Goal: Browse casually: Explore the website without a specific task or goal

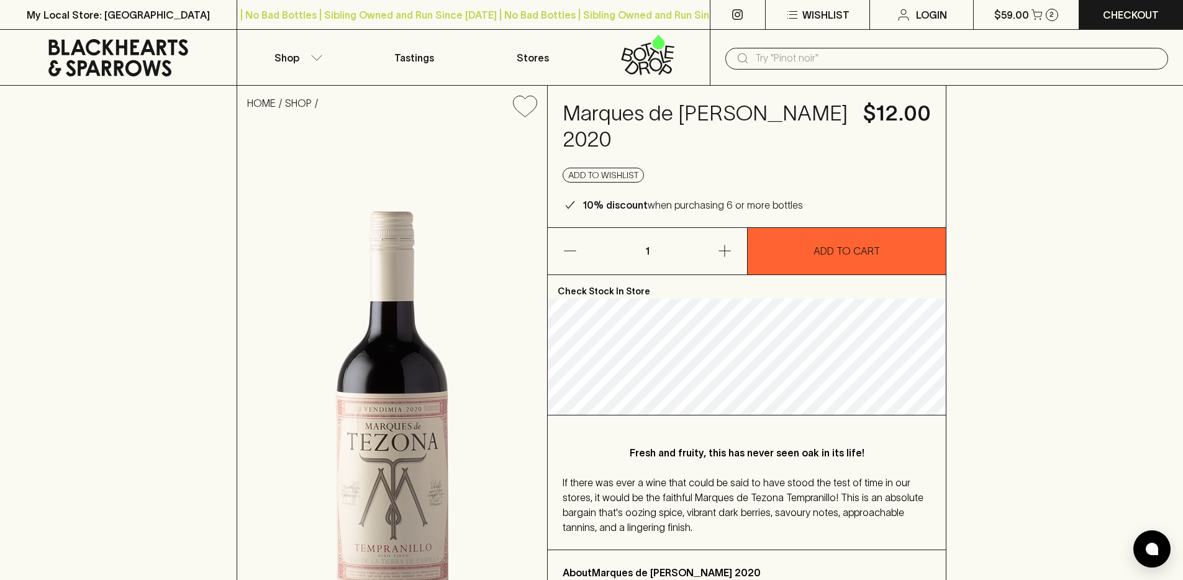
click at [138, 55] on icon at bounding box center [118, 57] width 218 height 37
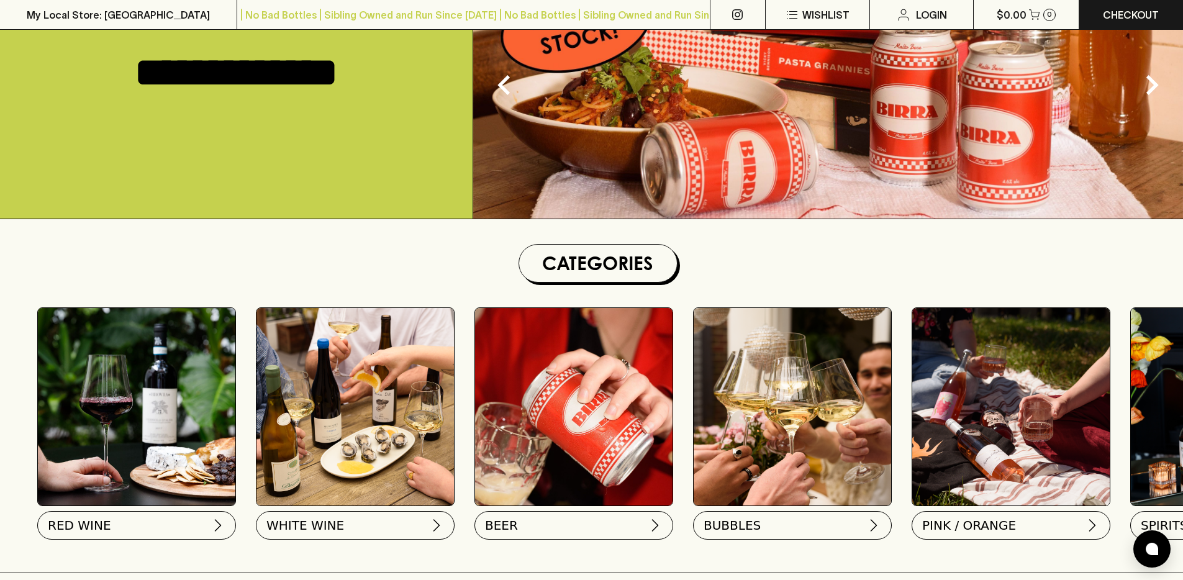
scroll to position [175, 0]
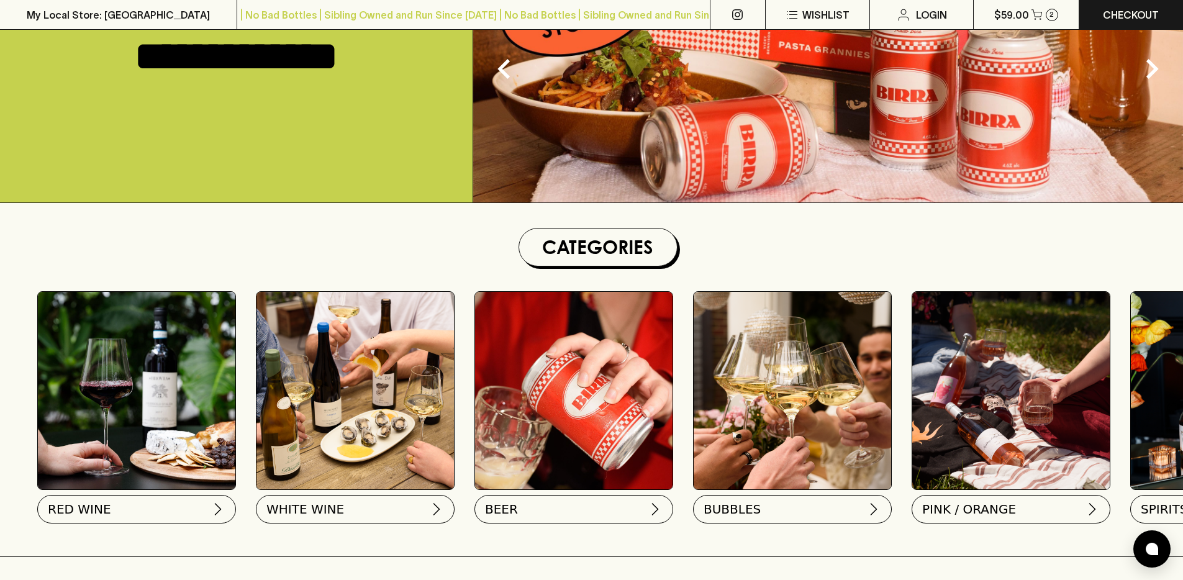
click at [141, 428] on img at bounding box center [136, 390] width 197 height 197
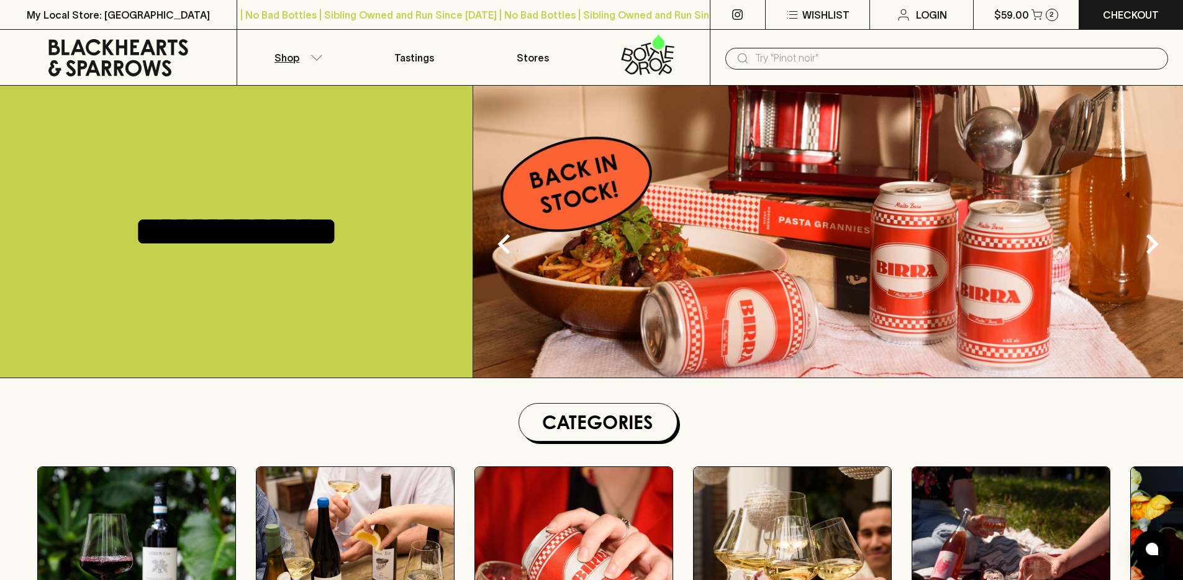
click at [284, 54] on p "Shop" at bounding box center [286, 57] width 25 height 15
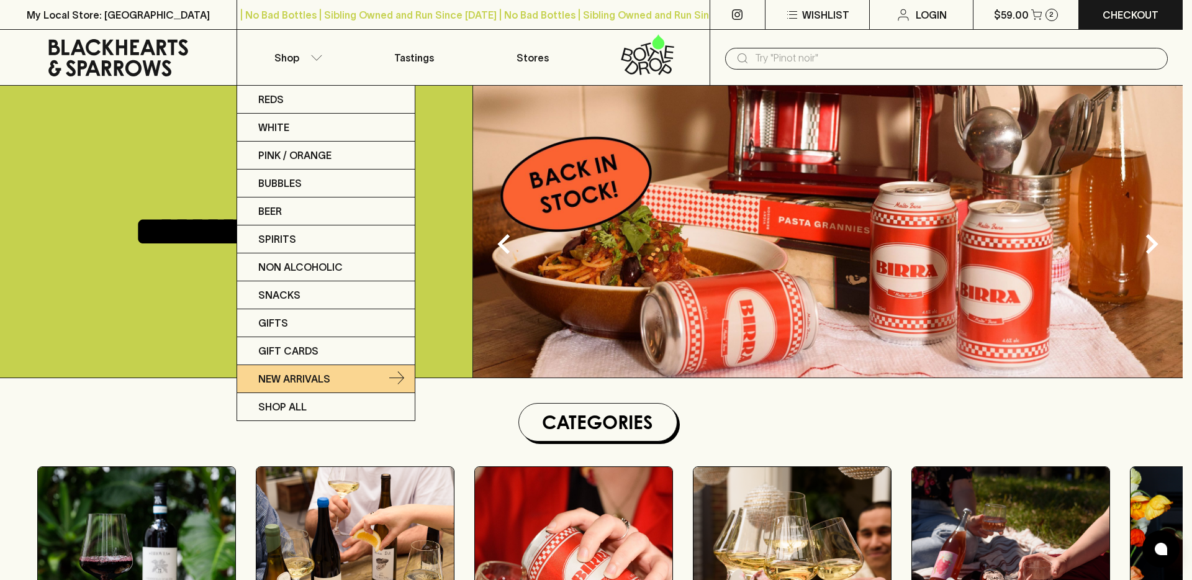
click at [290, 388] on link "New Arrivals" at bounding box center [326, 379] width 178 height 28
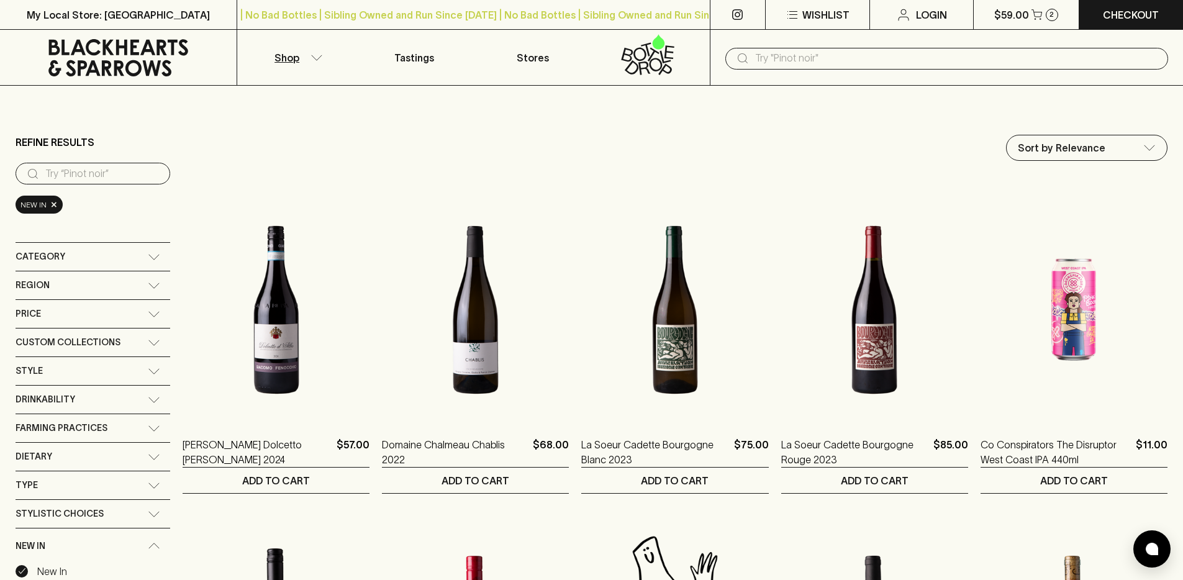
click at [169, 63] on icon at bounding box center [118, 57] width 218 height 37
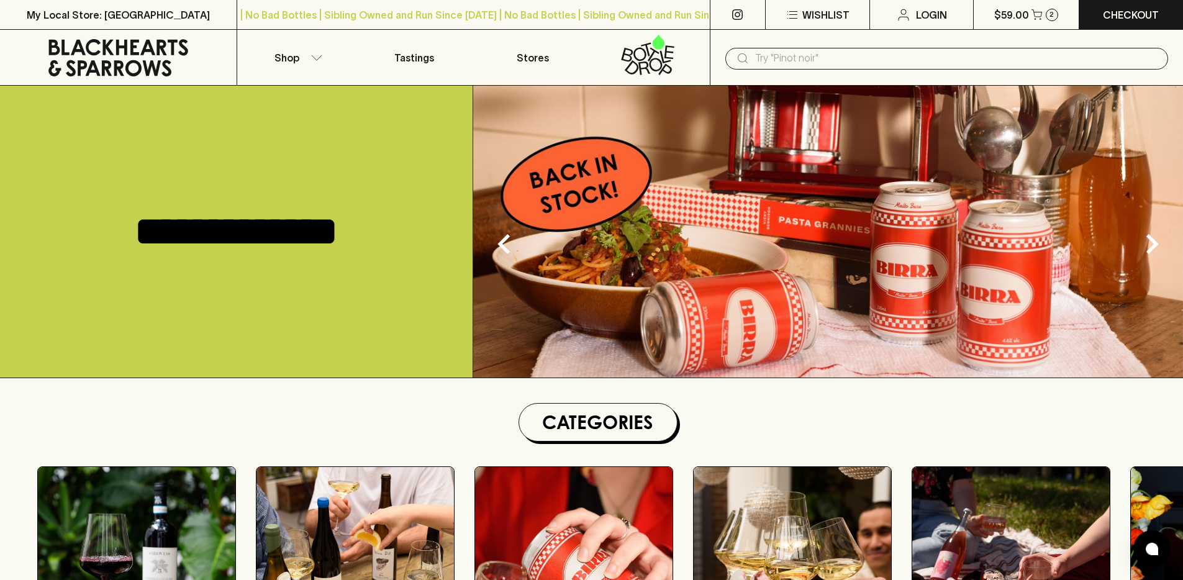
click at [630, 61] on icon at bounding box center [648, 54] width 102 height 41
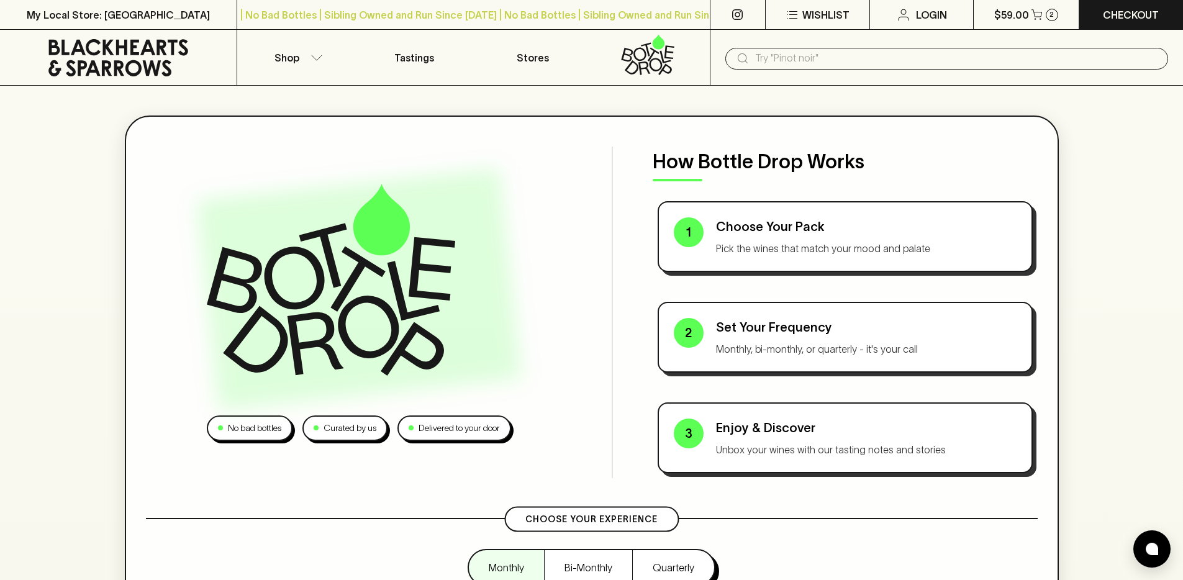
drag, startPoint x: 389, startPoint y: 315, endPoint x: 307, endPoint y: 0, distance: 326.0
click at [154, 60] on icon at bounding box center [118, 57] width 218 height 37
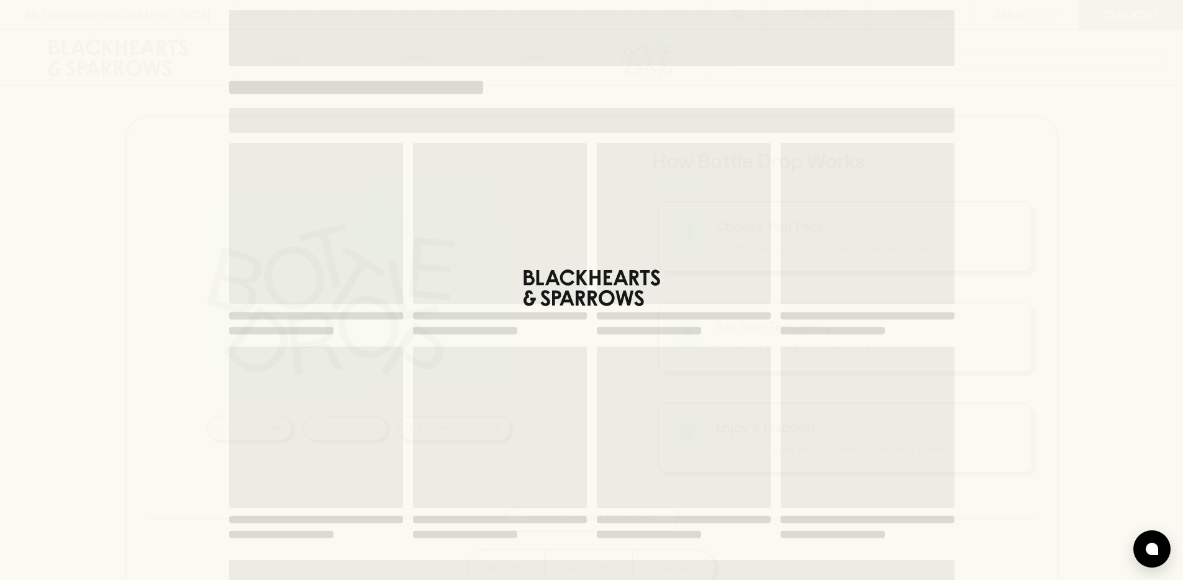
scroll to position [114, 0]
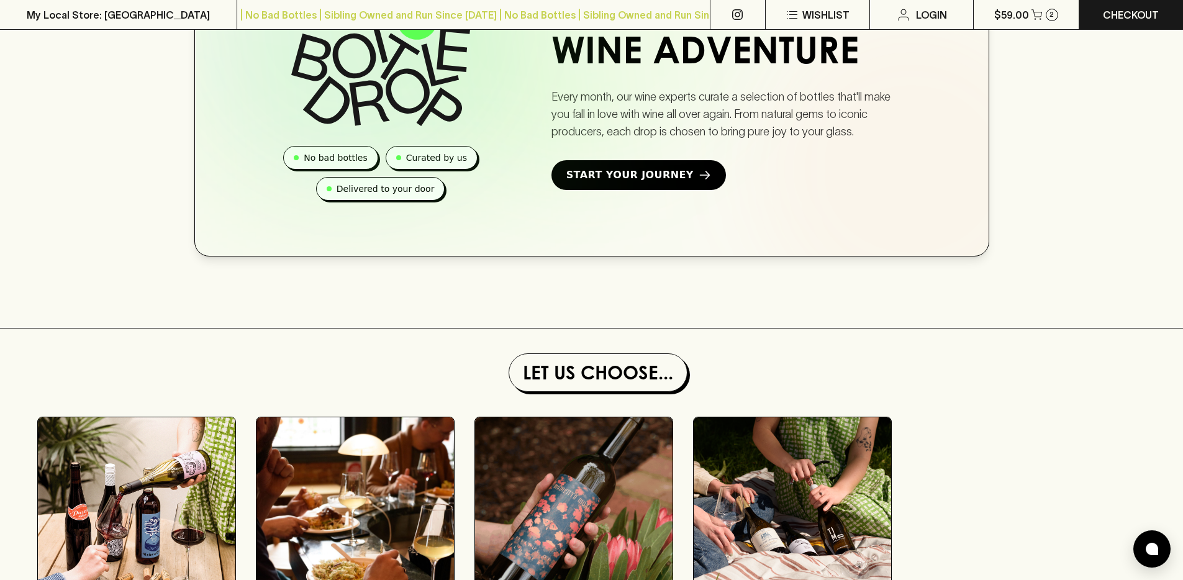
scroll to position [691, 0]
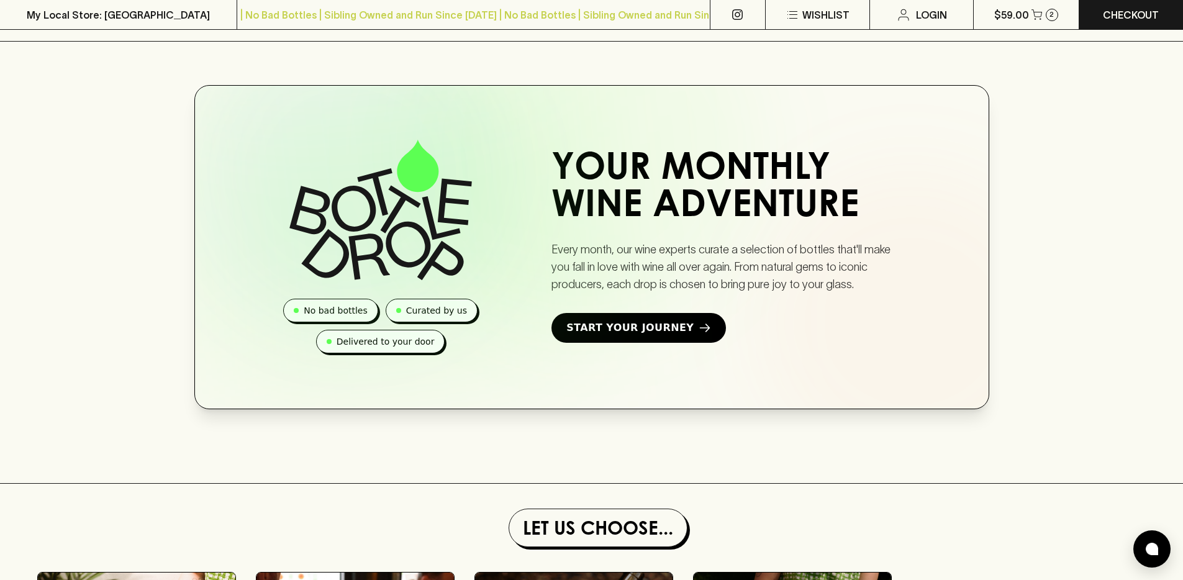
click at [395, 234] on img at bounding box center [380, 210] width 183 height 140
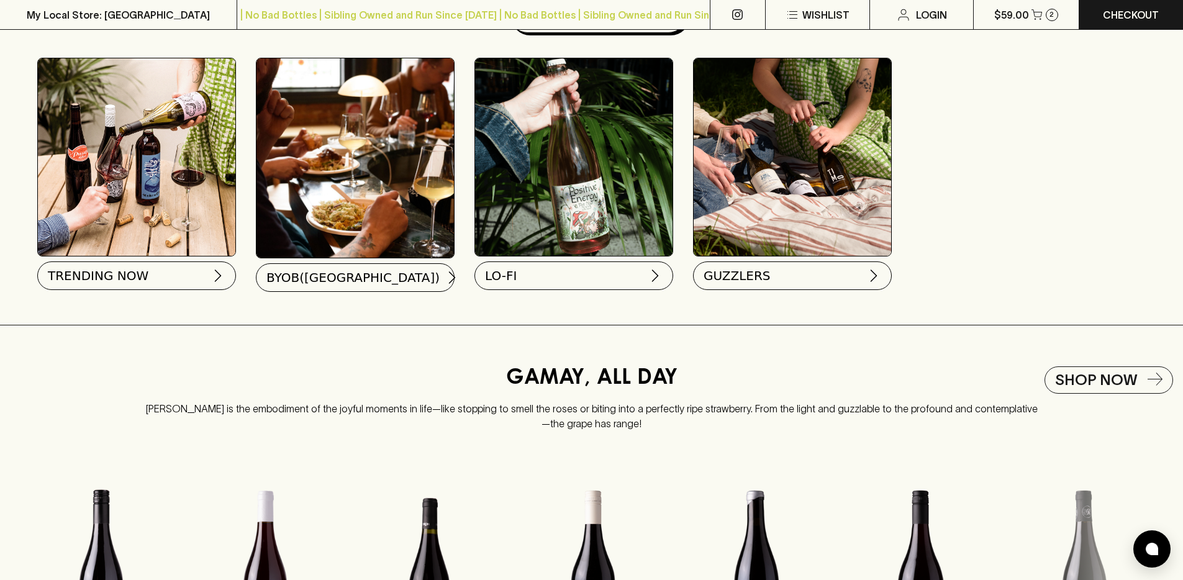
scroll to position [1341, 0]
